Goal: Task Accomplishment & Management: Manage account settings

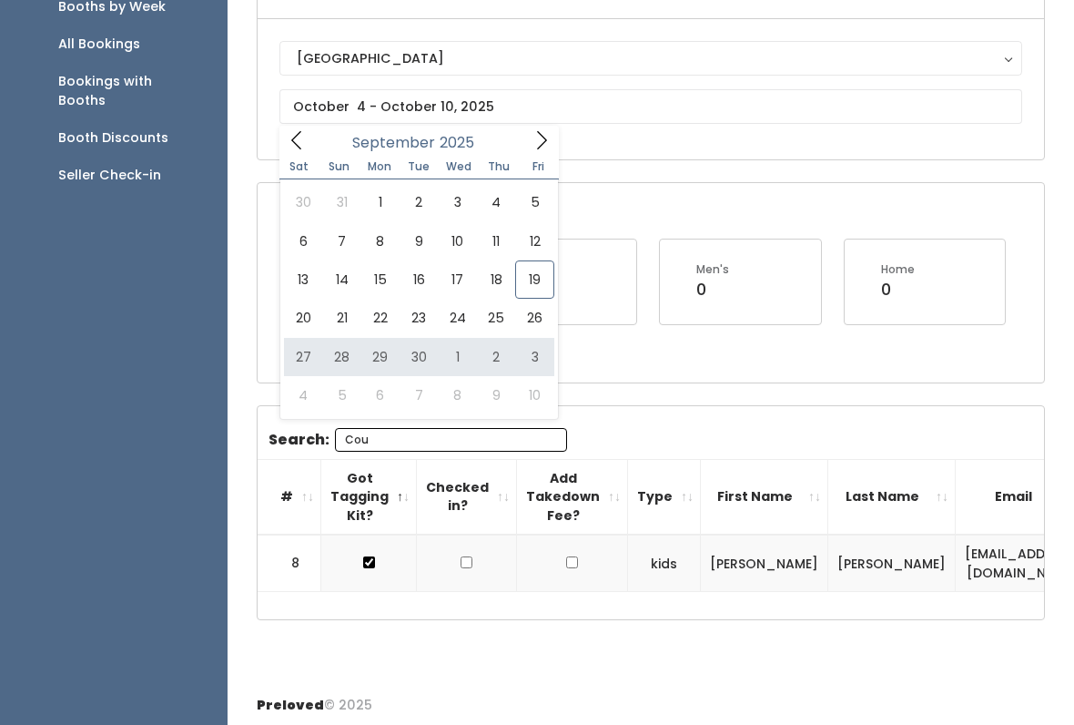
type input "September 27 to October 3"
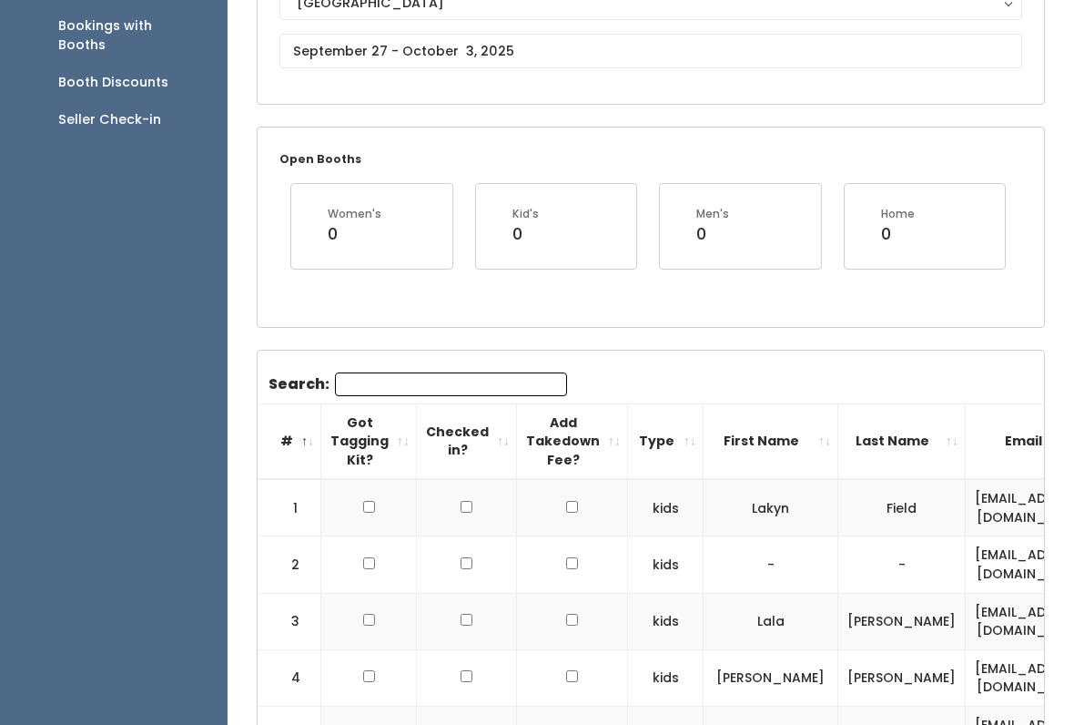
scroll to position [231, 0]
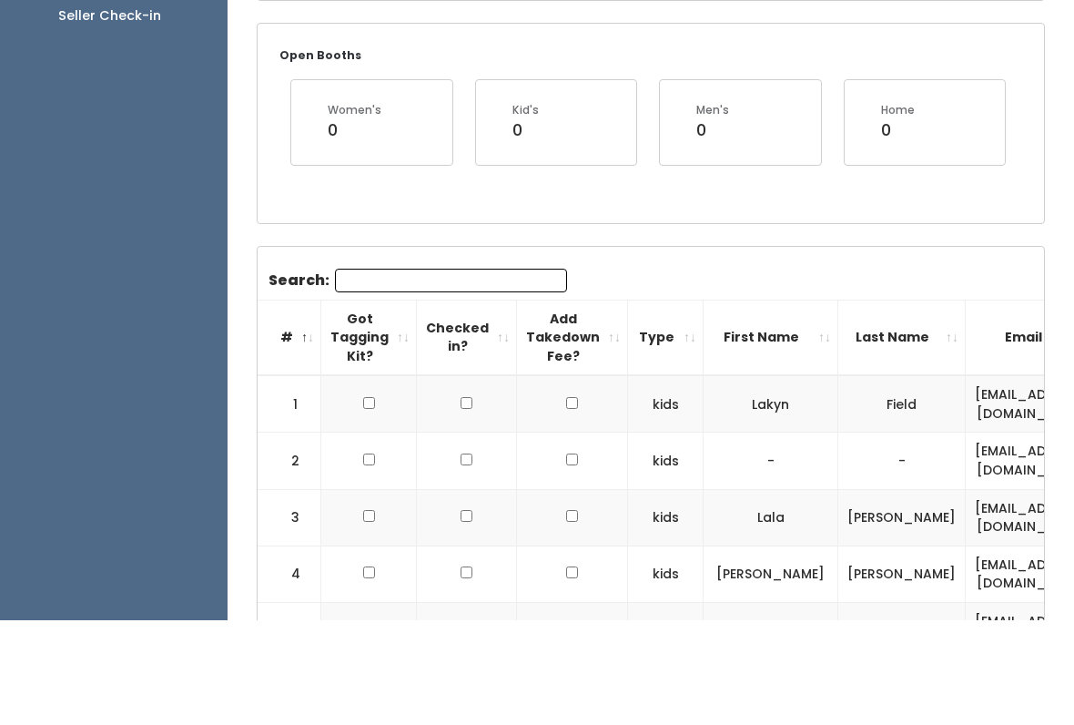
click at [452, 388] on input "Search:" at bounding box center [451, 385] width 232 height 24
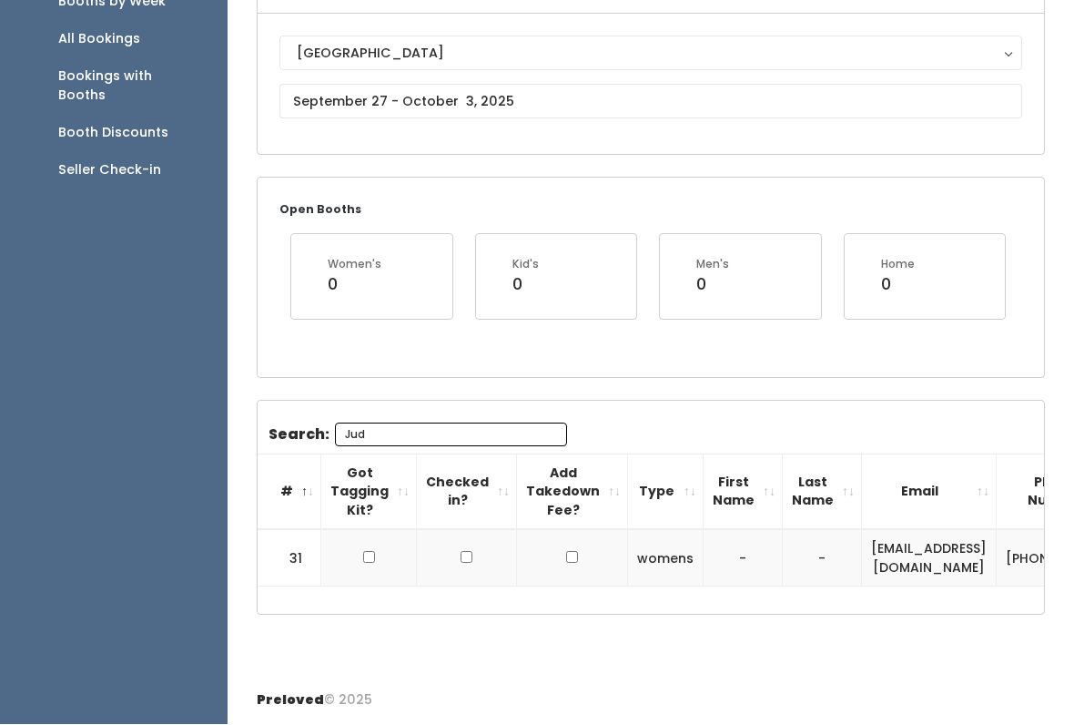
scroll to position [177, 0]
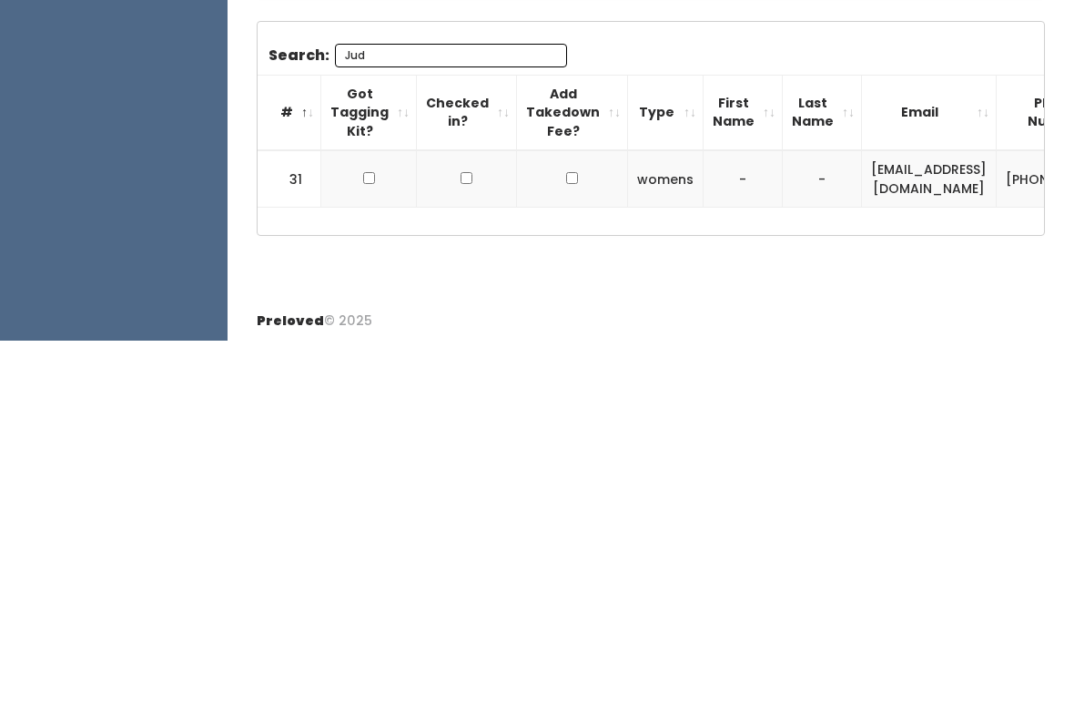
type input "Jud"
click at [364, 556] on input "checkbox" at bounding box center [369, 562] width 12 height 12
checkbox input "true"
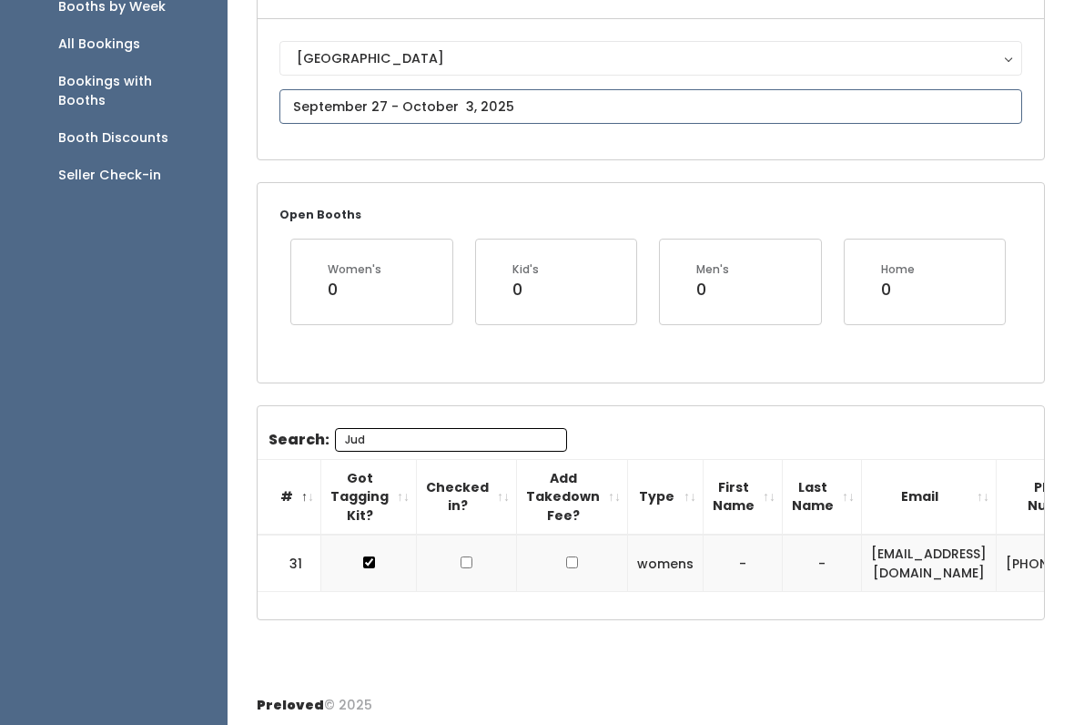
click at [532, 95] on input "text" at bounding box center [651, 106] width 743 height 35
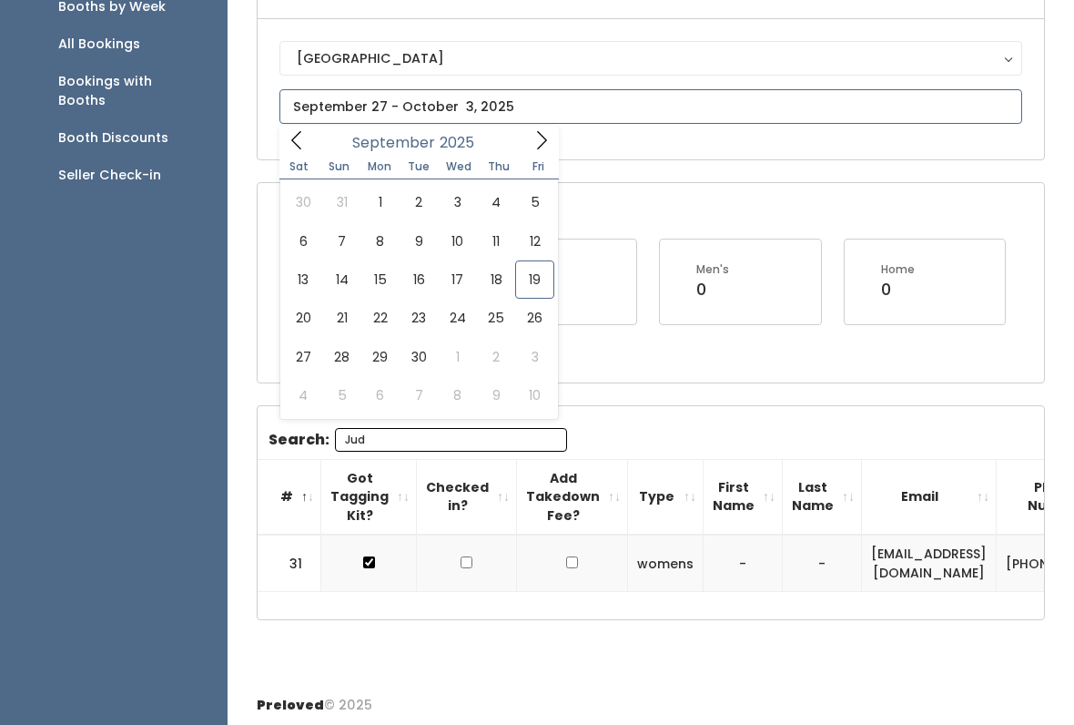
click at [538, 151] on span at bounding box center [541, 140] width 35 height 28
click at [534, 139] on icon at bounding box center [542, 140] width 20 height 20
type input "November 29 to December 5"
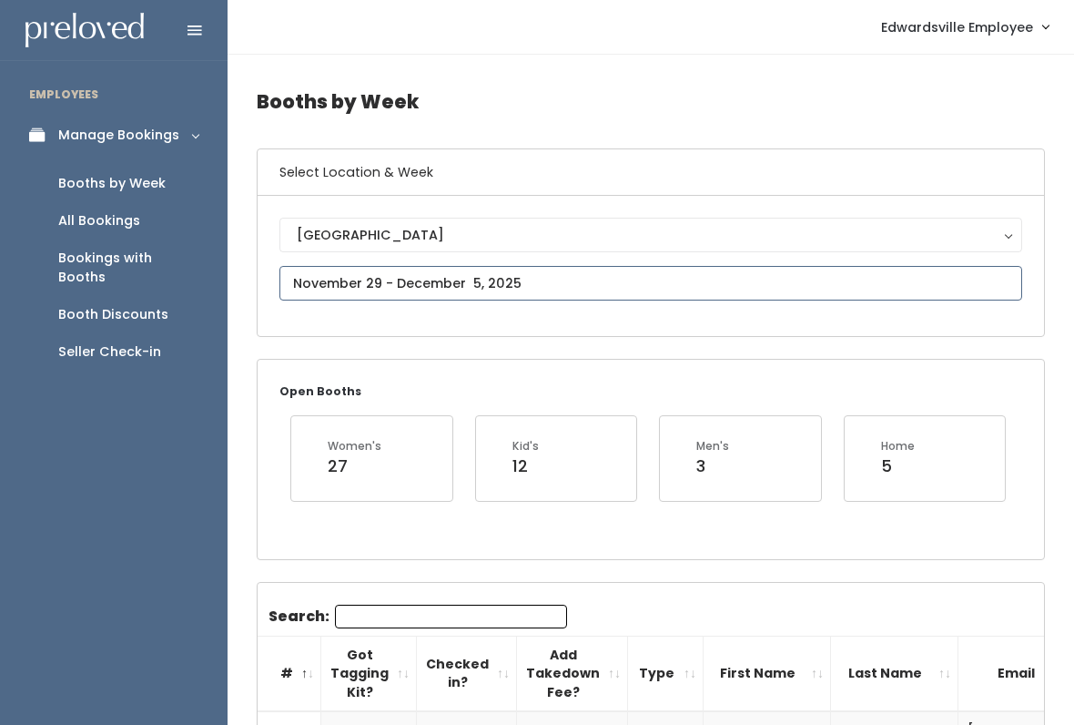
click at [492, 268] on input "text" at bounding box center [651, 283] width 743 height 35
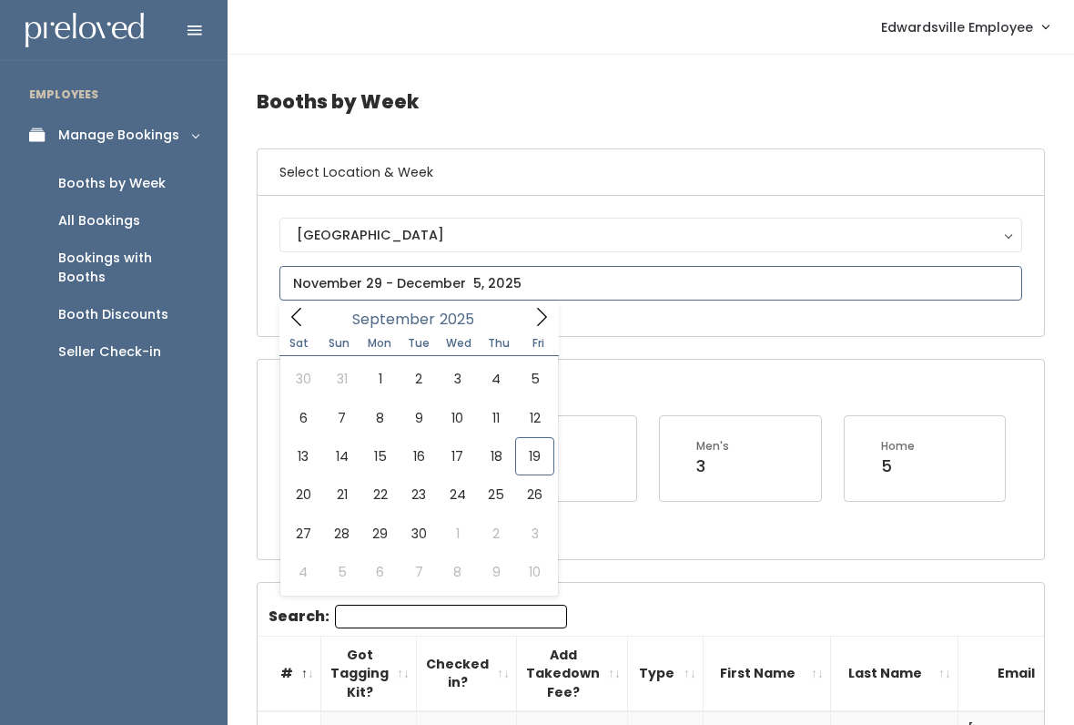
click at [534, 324] on icon at bounding box center [542, 317] width 20 height 20
click at [522, 330] on div "October 2025" at bounding box center [418, 316] width 209 height 28
click at [513, 327] on div "October 2025" at bounding box center [418, 316] width 209 height 28
click at [526, 319] on span at bounding box center [541, 316] width 35 height 28
type input "November 8 to November 14"
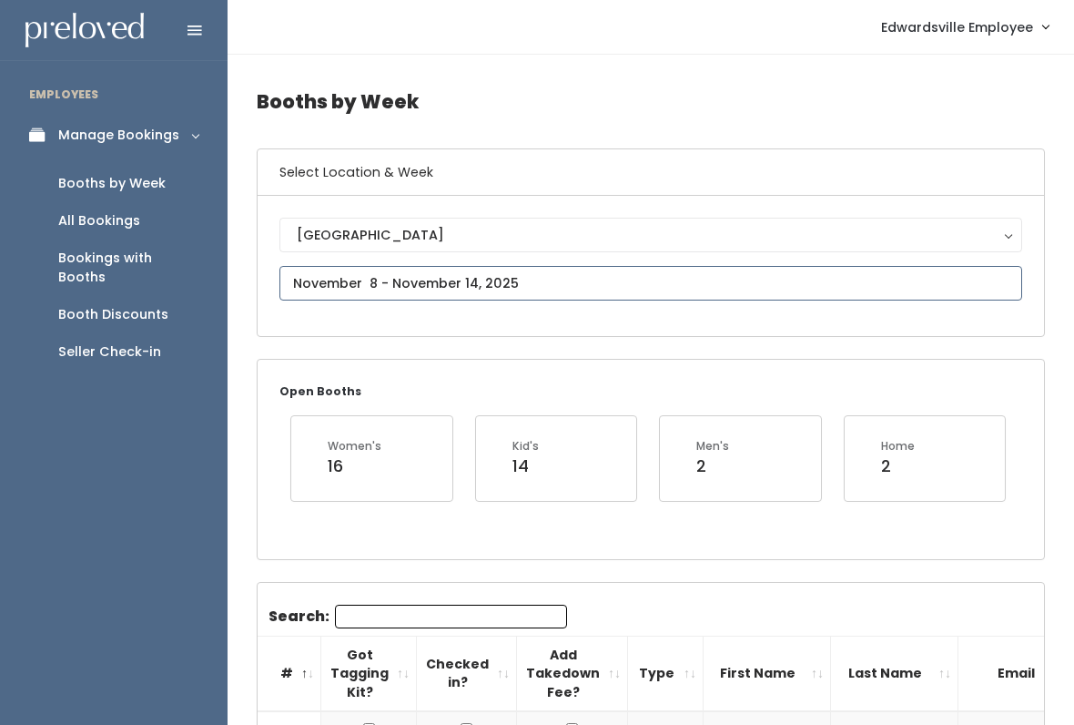
click at [605, 274] on input "text" at bounding box center [651, 283] width 743 height 35
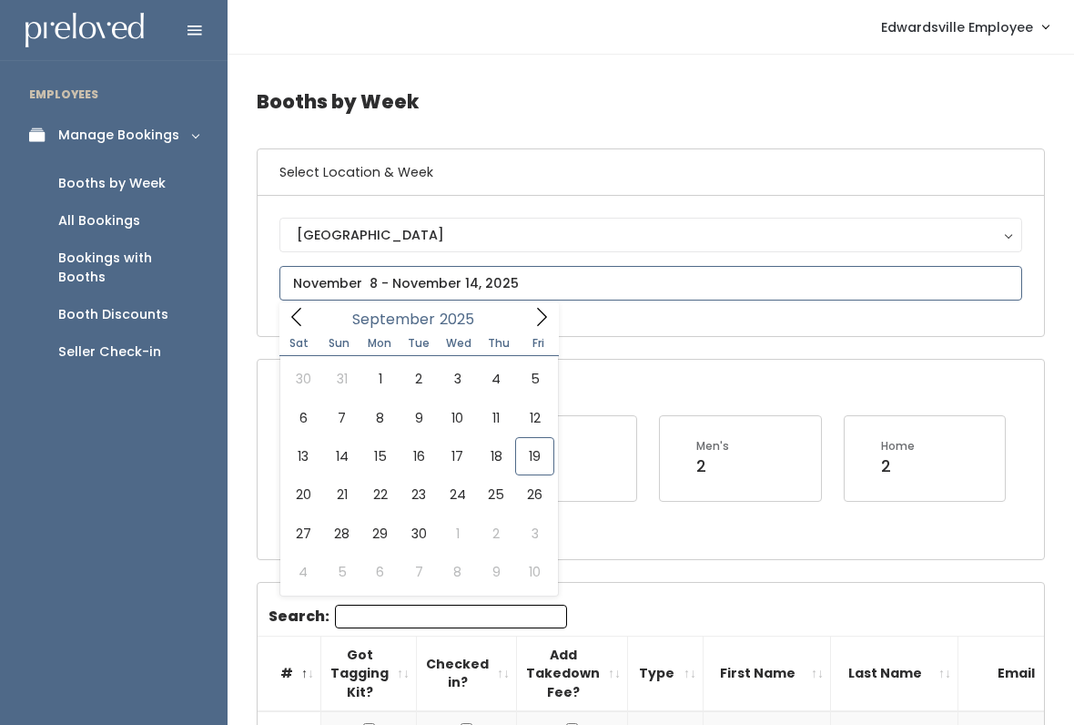
click at [537, 330] on span at bounding box center [541, 316] width 35 height 28
click at [546, 322] on icon at bounding box center [542, 317] width 20 height 20
type input "November 1 to November 7"
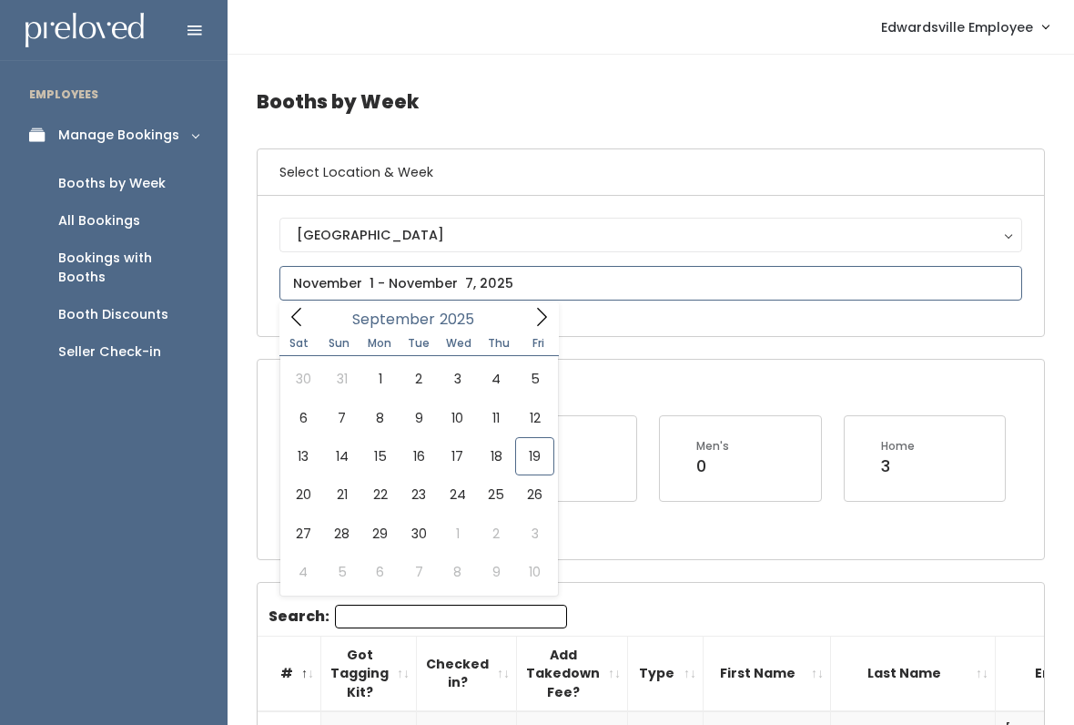
type input "[DATE] to [DATE]"
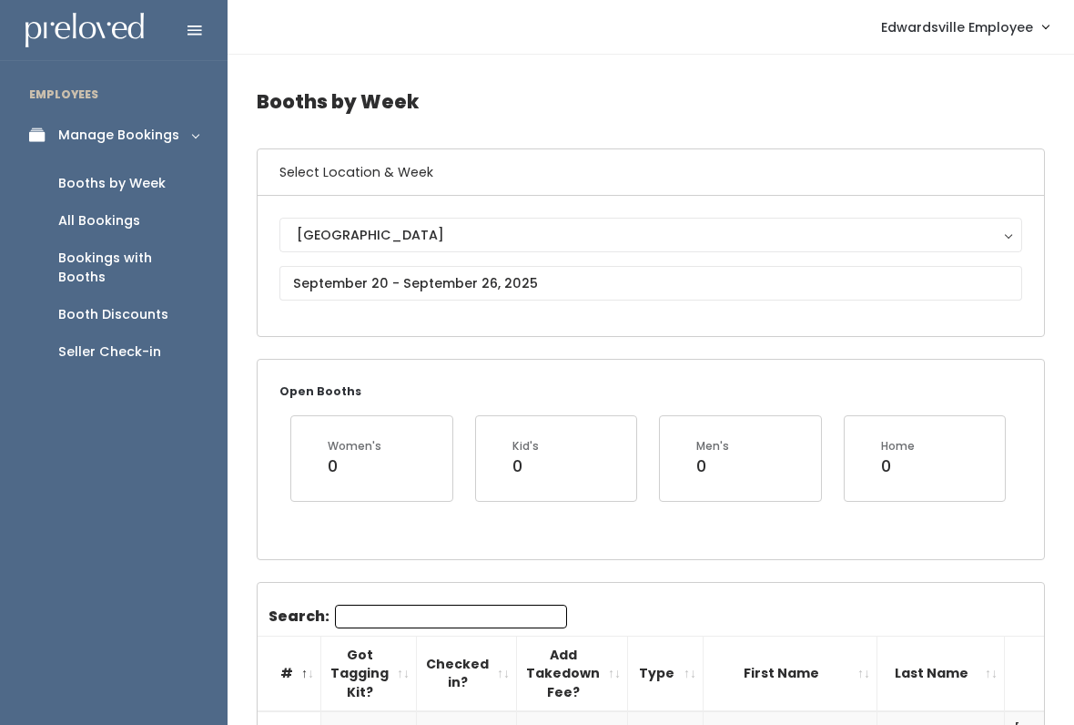
click at [480, 556] on div "Open Booths Women's 0 Kid's 0 Men's 0 Home 0" at bounding box center [651, 459] width 787 height 198
click at [501, 622] on input "Search:" at bounding box center [451, 617] width 232 height 24
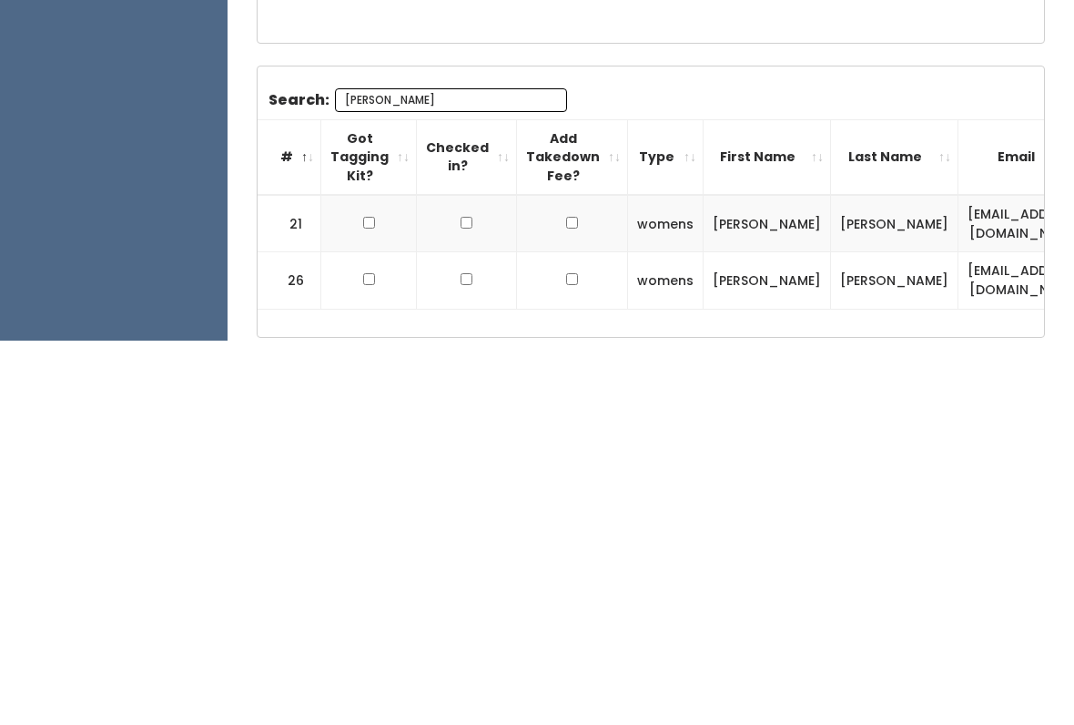
type input "Jess"
click at [369, 579] on td at bounding box center [369, 607] width 96 height 57
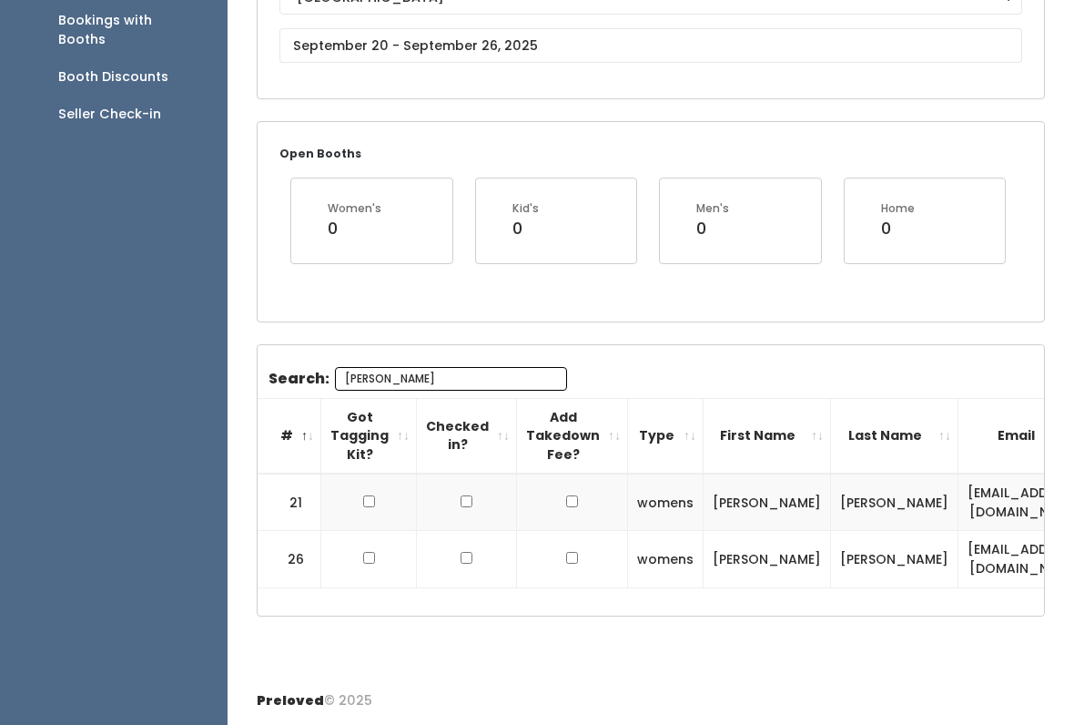
click at [372, 554] on input "checkbox" at bounding box center [369, 558] width 12 height 12
checkbox input "true"
click at [369, 473] on td at bounding box center [369, 501] width 96 height 57
click at [372, 495] on input "checkbox" at bounding box center [369, 501] width 12 height 12
checkbox input "true"
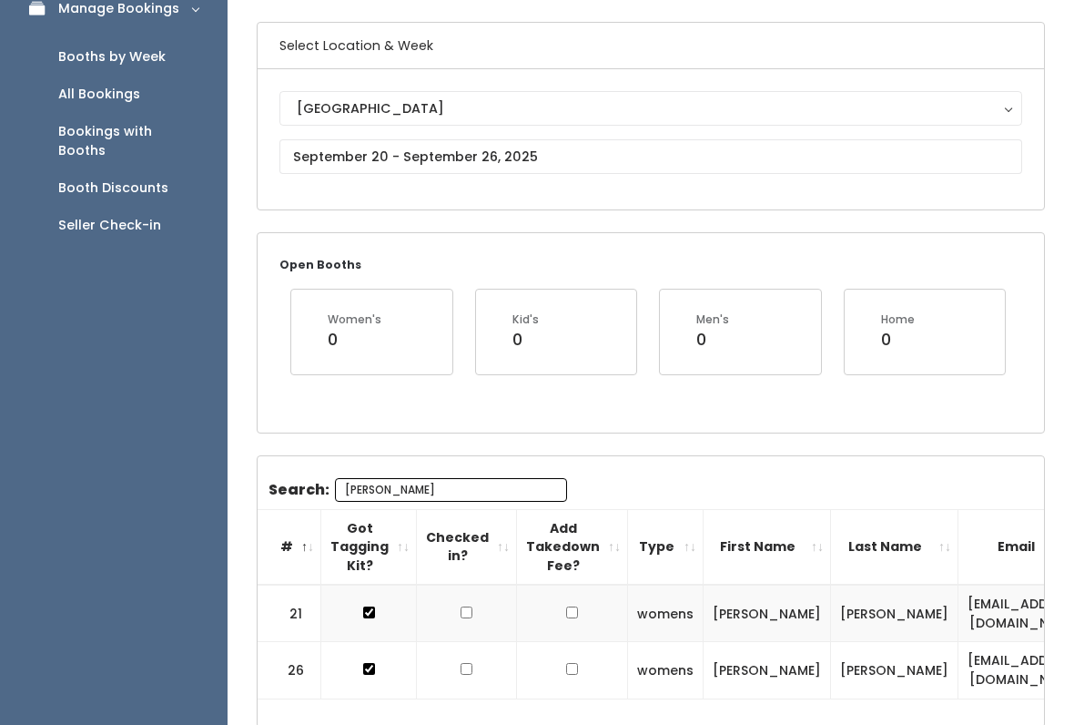
scroll to position [0, 0]
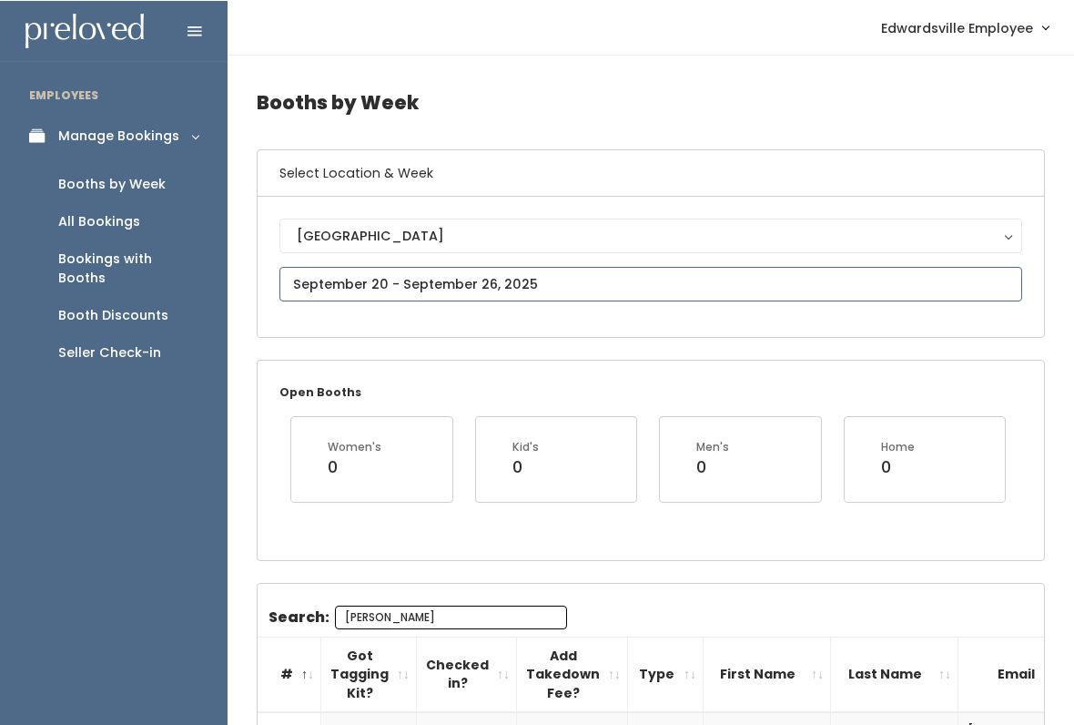
click at [511, 287] on body "EMPLOYEES Manage Bookings Booths by Week All Bookings Bookings with Booths Boot…" at bounding box center [537, 481] width 1074 height 962
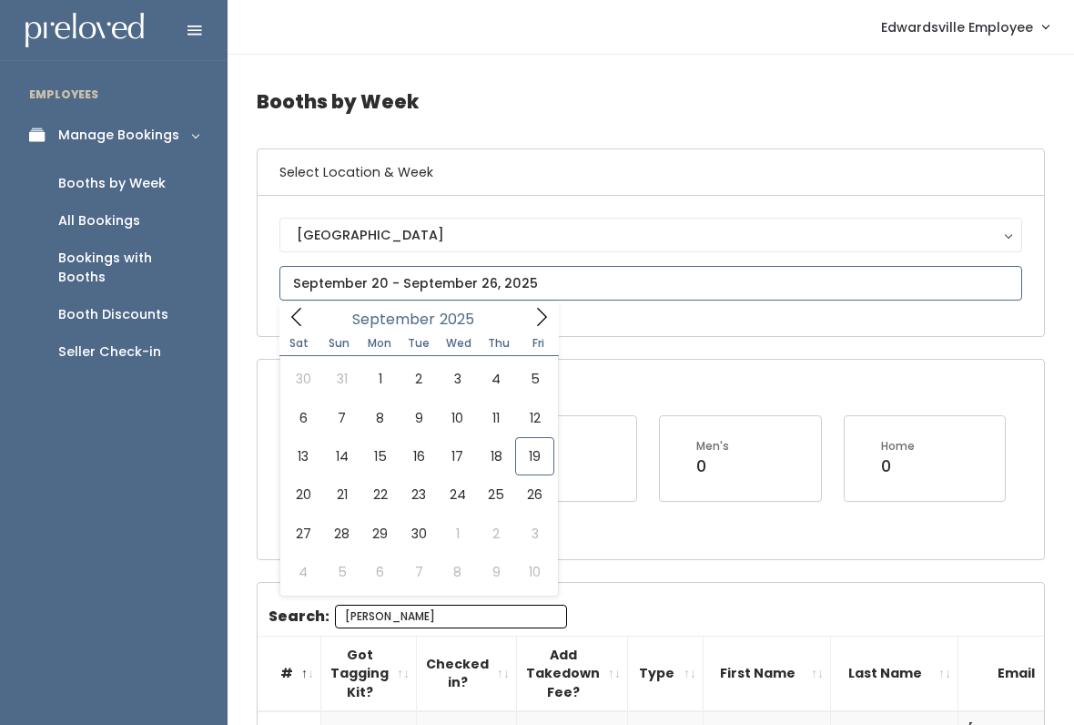
type input "September 27 to October 3"
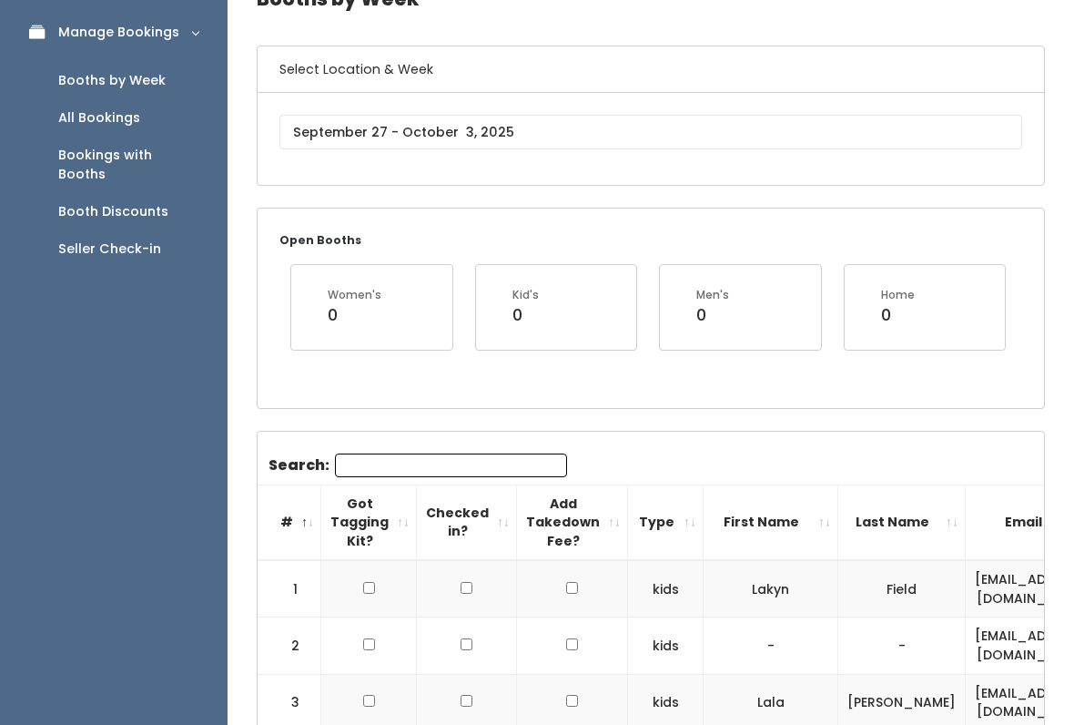
click at [477, 465] on input "Search:" at bounding box center [451, 465] width 232 height 24
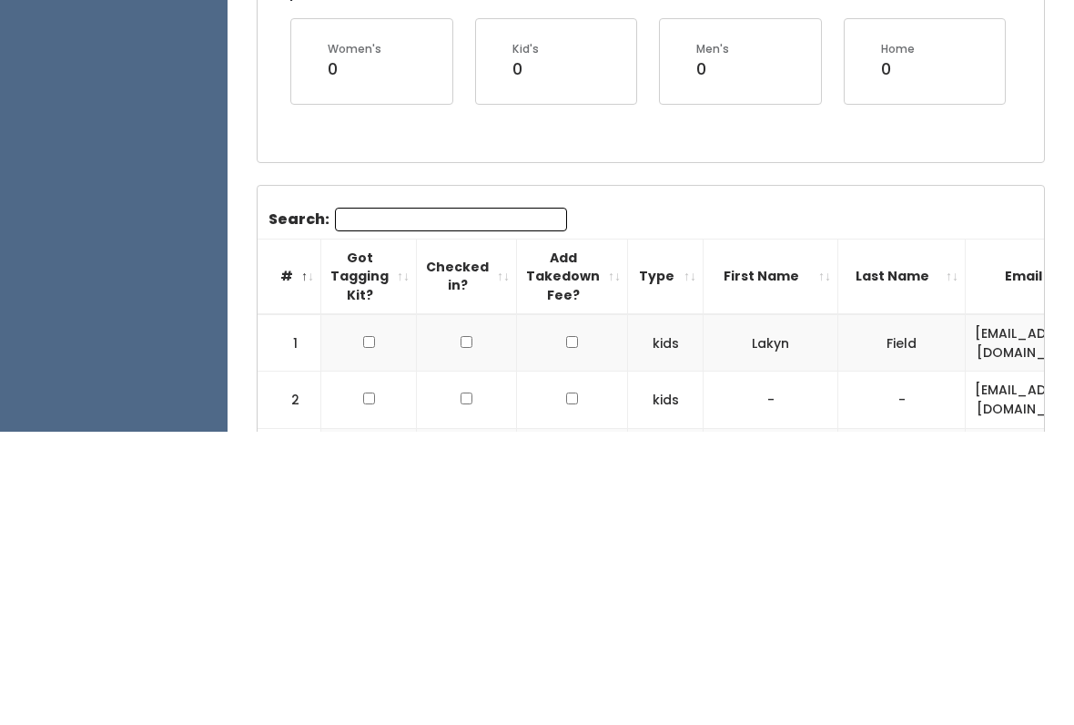
type input "G"
type input "Mar"
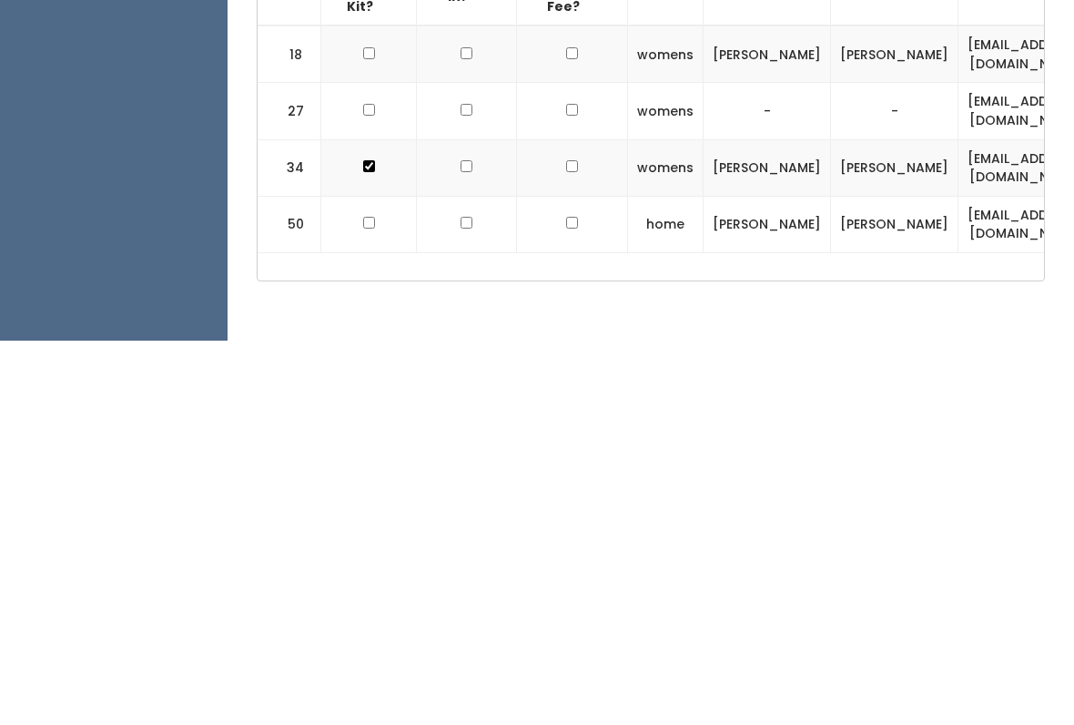
scroll to position [305, 0]
